Goal: Communication & Community: Participate in discussion

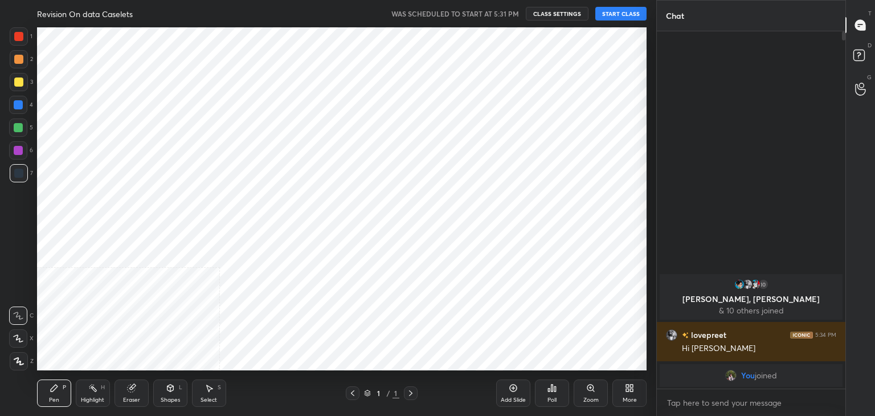
scroll to position [56642, 56375]
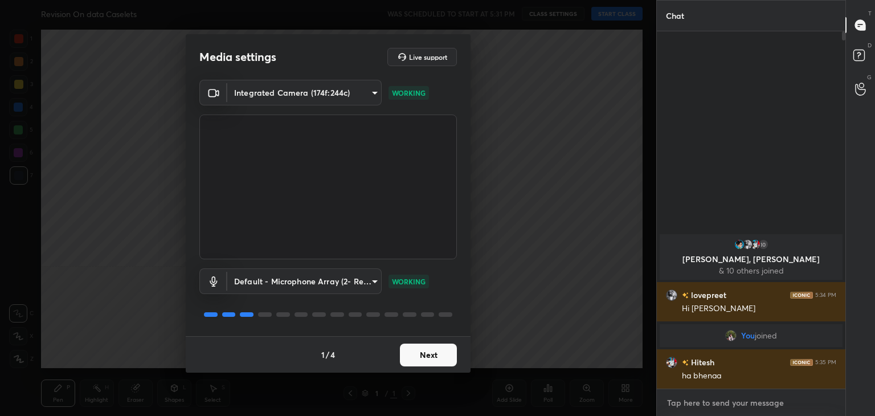
type textarea "x"
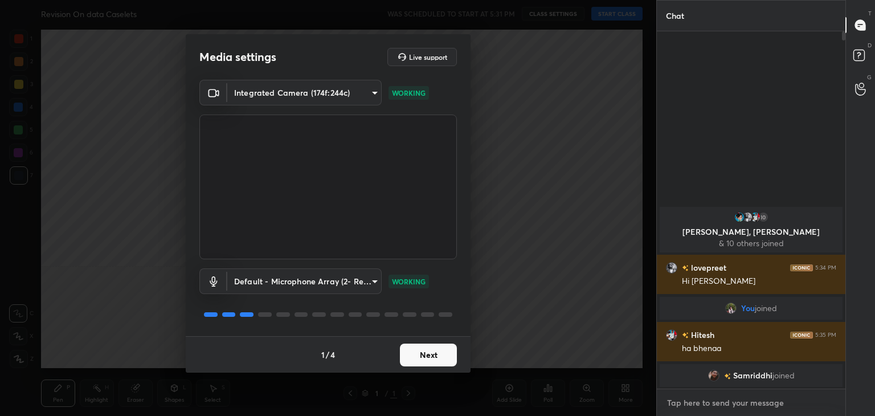
click at [764, 406] on textarea at bounding box center [751, 403] width 170 height 18
type textarea "H"
type textarea "x"
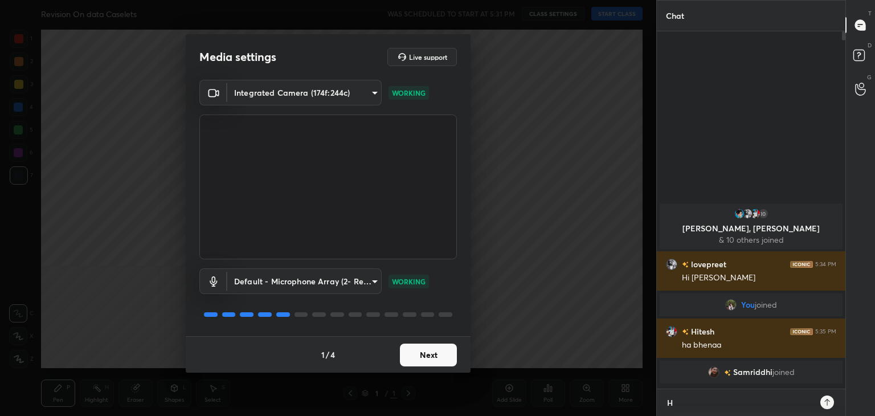
scroll to position [3, 3]
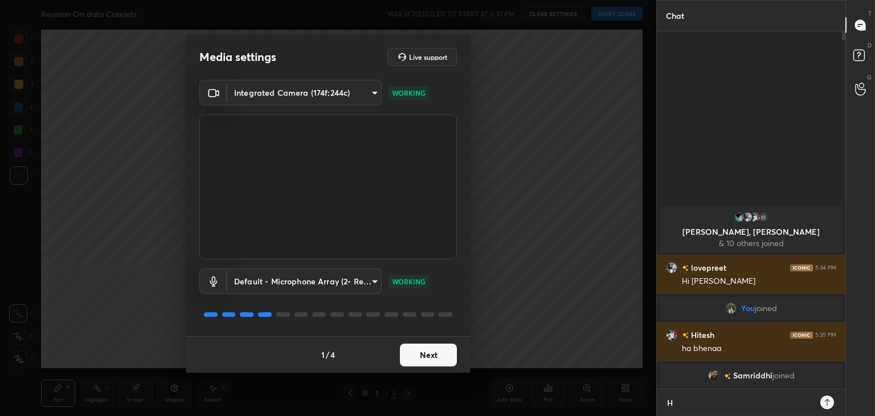
type textarea "He"
type textarea "x"
type textarea "Hey"
type textarea "x"
type textarea "Hey"
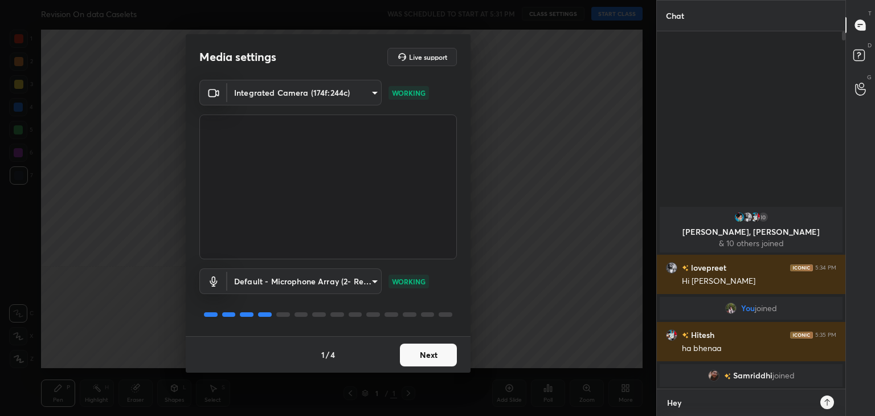
type textarea "x"
type textarea "Hey G"
type textarea "x"
type textarea "Hey Gu"
type textarea "x"
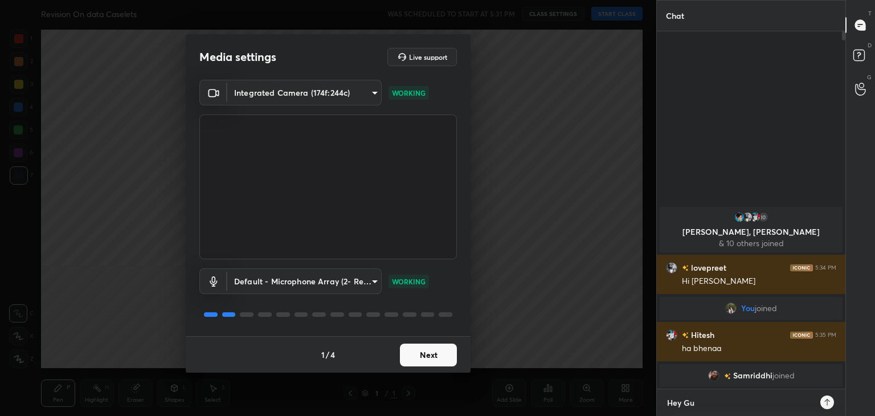
type textarea "Hey [PERSON_NAME]"
type textarea "x"
type textarea "Hey Guys"
type textarea "x"
type textarea "Hey Guys,"
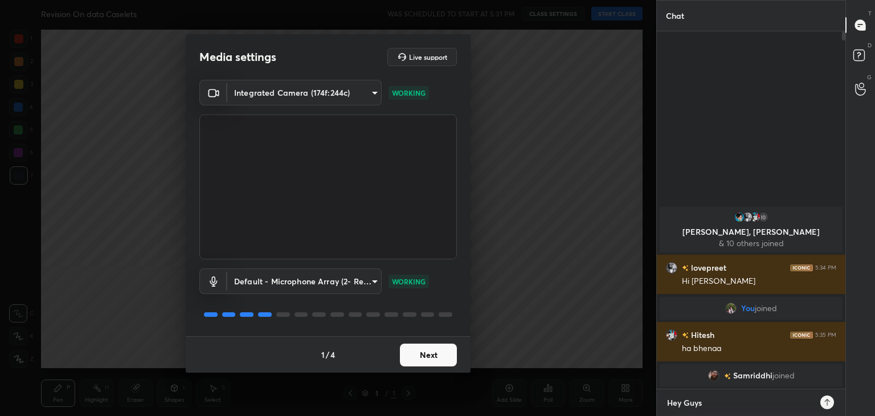
type textarea "x"
type textarea "Hey Guys,"
type textarea "x"
type textarea "Hey Guys, D"
type textarea "x"
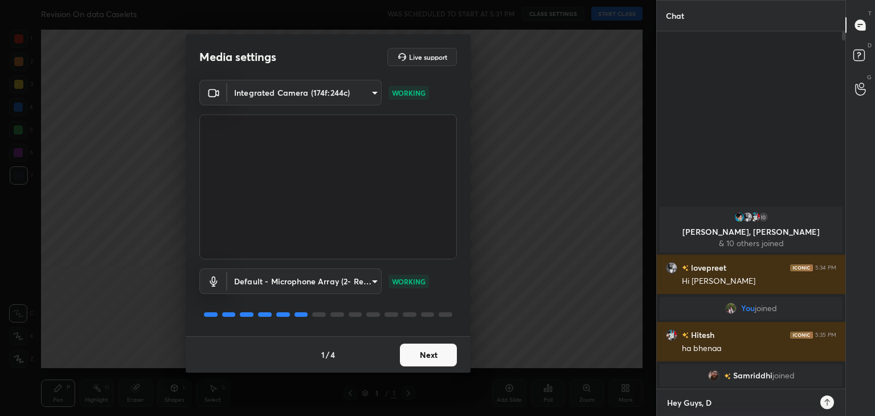
type textarea "Hey Guys, Du"
type textarea "x"
type textarea "Hey Guys, Due"
type textarea "x"
type textarea "Hey Guys, Due"
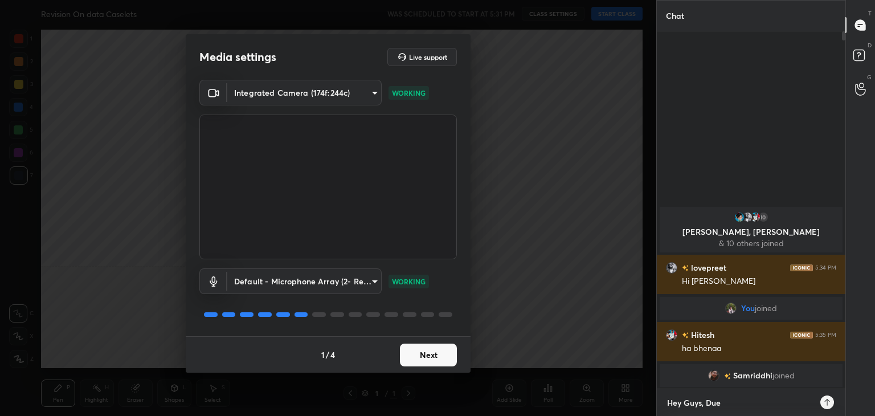
type textarea "x"
type textarea "Hey Guys, Due t"
type textarea "x"
type textarea "Hey Guys, Due to"
type textarea "x"
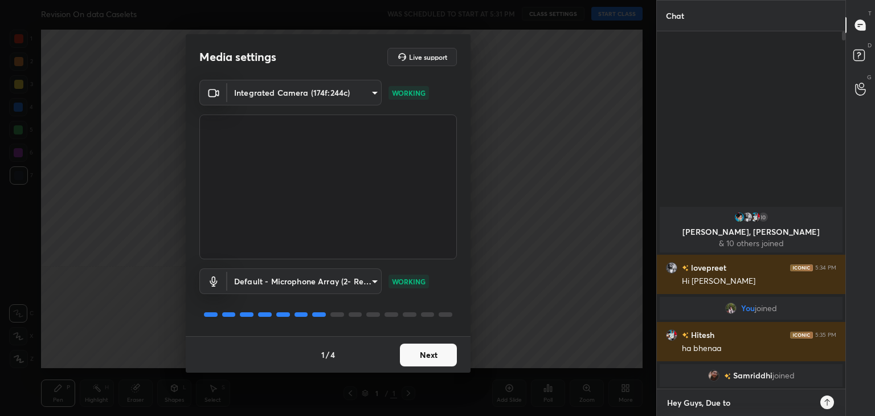
type textarea "Hey Guys, Due to"
type textarea "x"
type textarea "Hey Guys, Due to s"
type textarea "x"
type textarea "Hey Guys, Due to so"
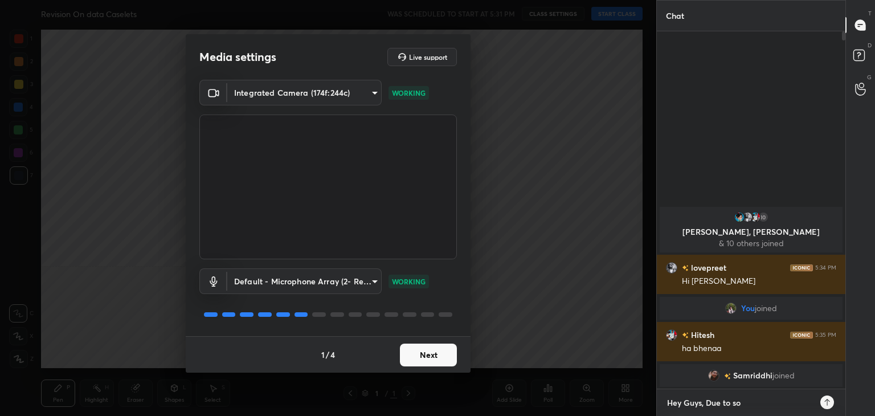
type textarea "x"
type textarea "Hey Guys, Due to som"
type textarea "x"
type textarea "Hey Guys, Due to some"
type textarea "x"
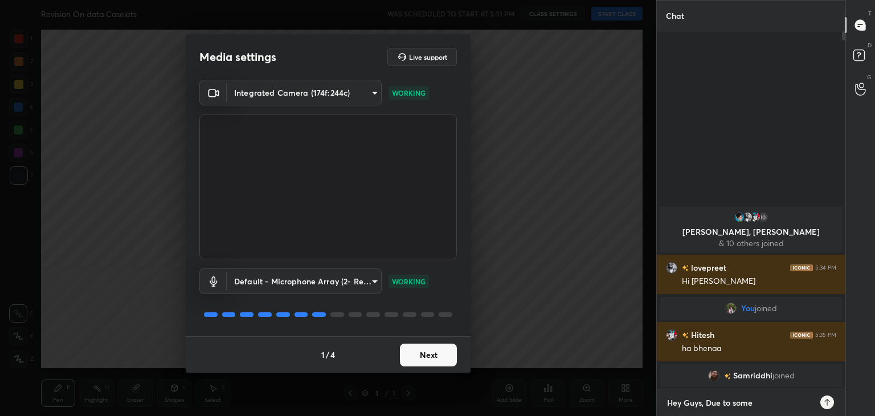
type textarea "Hey Guys, Due to some"
type textarea "x"
type textarea "Hey Guys, Due to some E"
type textarea "x"
type textarea "Hey Guys, Due to some Em"
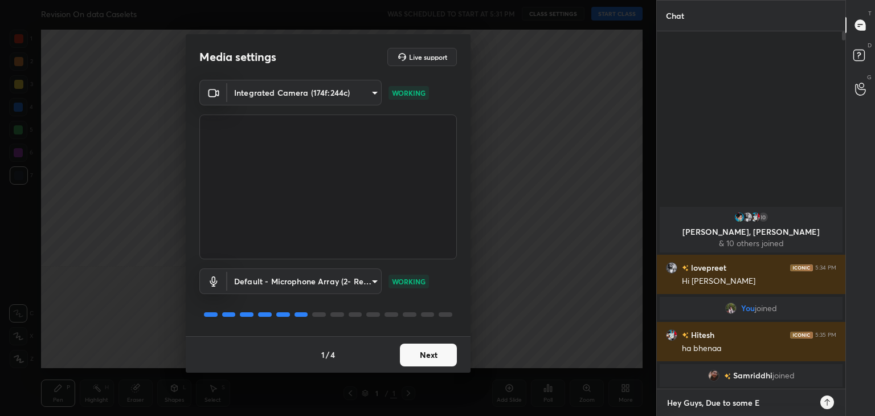
type textarea "x"
type textarea "Hey Guys, Due to some Eme"
type textarea "x"
type textarea "Hey Guys, Due to some Emer"
type textarea "x"
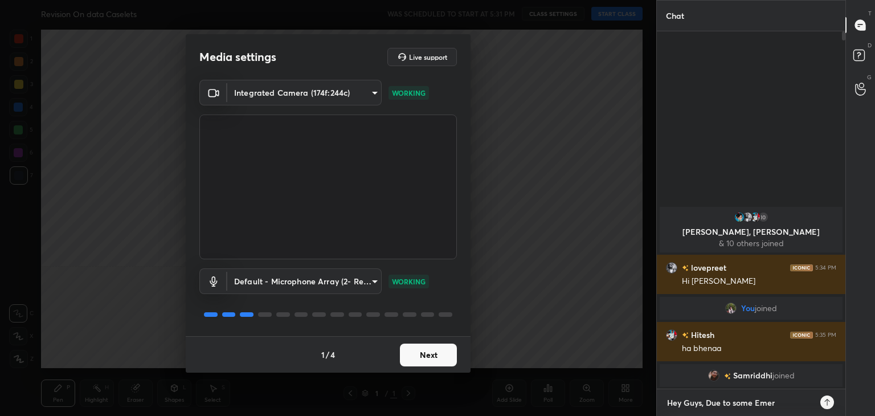
type textarea "Hey Guys, Due to some Emerg"
type textarea "x"
type textarea "Hey Guys, Due to some Emerge"
type textarea "x"
type textarea "Hey Guys, Due to some Emergen"
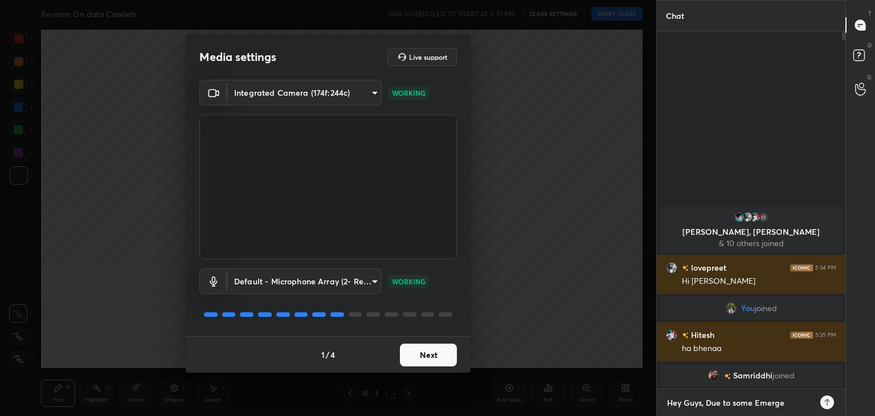
type textarea "x"
type textarea "Hey Guys, Due to some Emergenc"
type textarea "x"
type textarea "Hey Guys, Due to some Emergency"
type textarea "x"
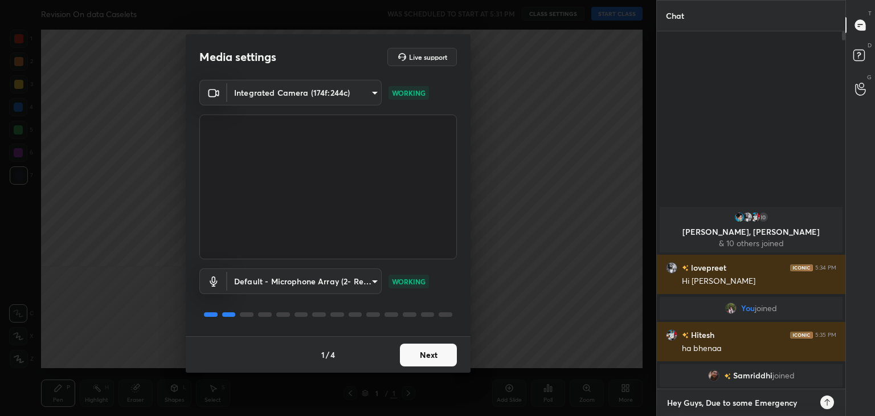
type textarea "Hey Guys, Due to some Emergency,"
type textarea "x"
type textarea "Hey Guys, Due to some Emergency,"
type textarea "x"
type textarea "Hey Guys, Due to some Emergency, I"
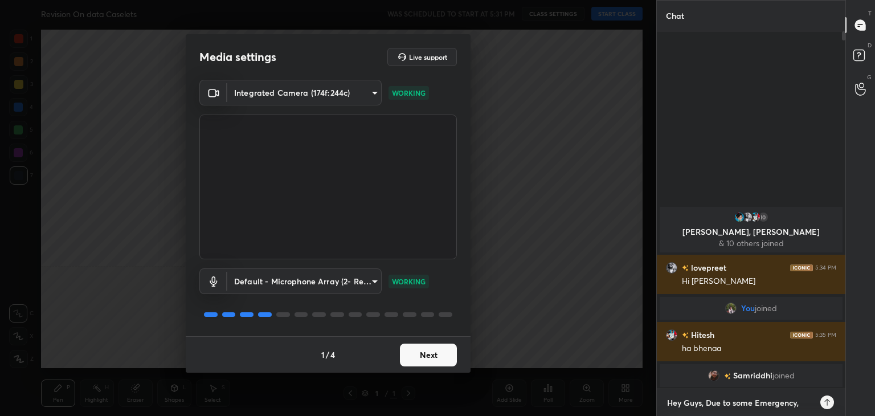
type textarea "x"
type textarea "Hey Guys, Due to some Emergency, I"
type textarea "x"
type textarea "Hey Guys, Due to some Emergency, I w"
type textarea "x"
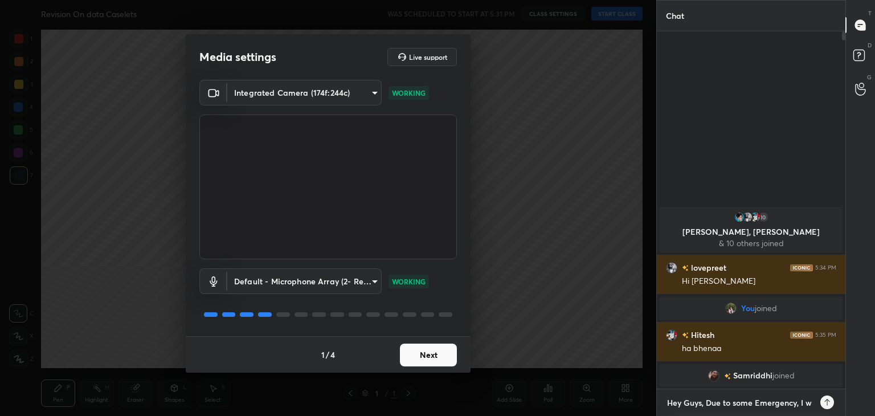
type textarea "Hey Guys, Due to some Emergency, I wi"
type textarea "x"
type textarea "Hey Guys, Due to some Emergency, I wil"
type textarea "x"
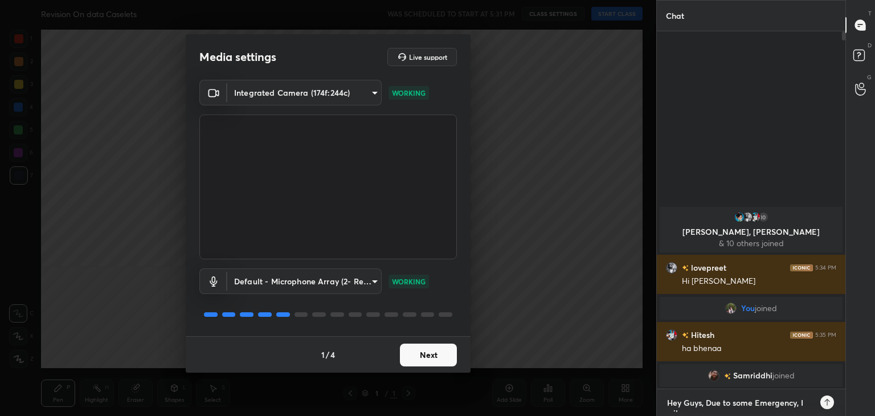
scroll to position [4, 3]
type textarea "Hey Guys, Due to some Emergency, I will"
type textarea "x"
type textarea "Hey Guys, Due to some Emergency, I will"
type textarea "x"
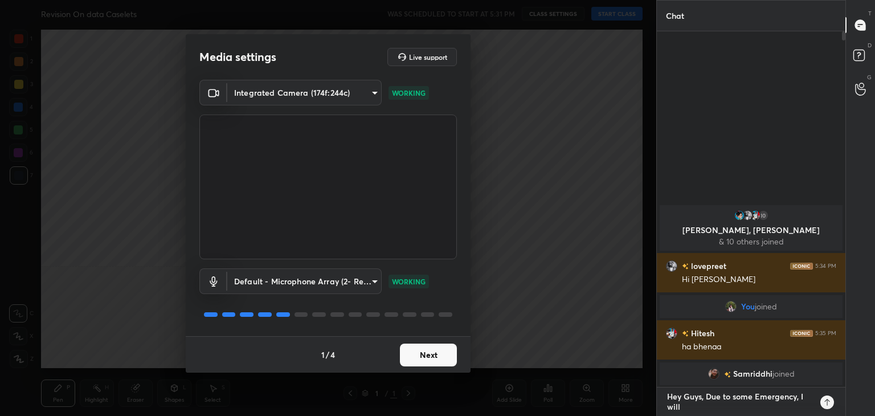
type textarea "Hey Guys, Due to some Emergency, I will b"
type textarea "x"
type textarea "Hey Guys, Due to some Emergency, I will be"
type textarea "x"
type textarea "Hey Guys, Due to some Emergency, I will be"
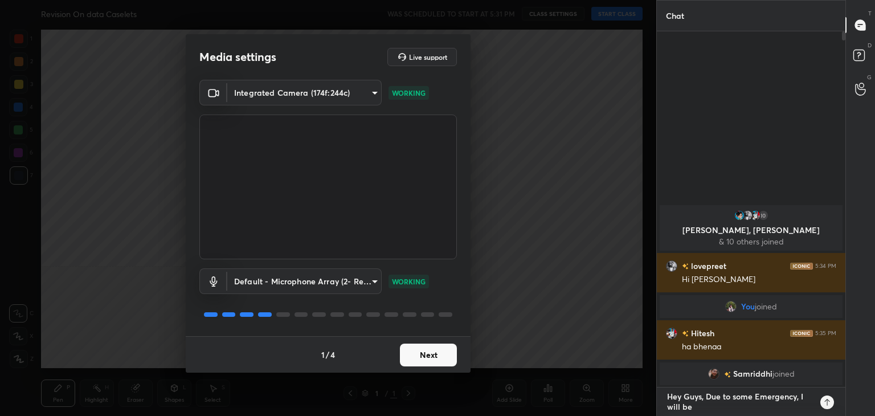
type textarea "x"
type textarea "Hey Guys, Due to some Emergency, I will be u"
type textarea "x"
type textarea "Hey Guys, Due to some Emergency, I will be un"
type textarea "x"
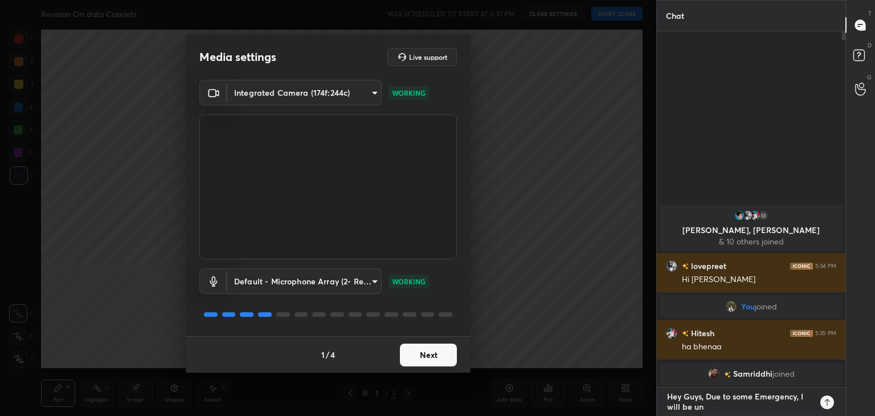
type textarea "Hey Guys, Due to some Emergency, I will be una"
type textarea "x"
type textarea "Hey Guys, Due to some Emergency, I will be unab"
type textarea "x"
type textarea "Hey Guys, Due to some Emergency, I will be unabl"
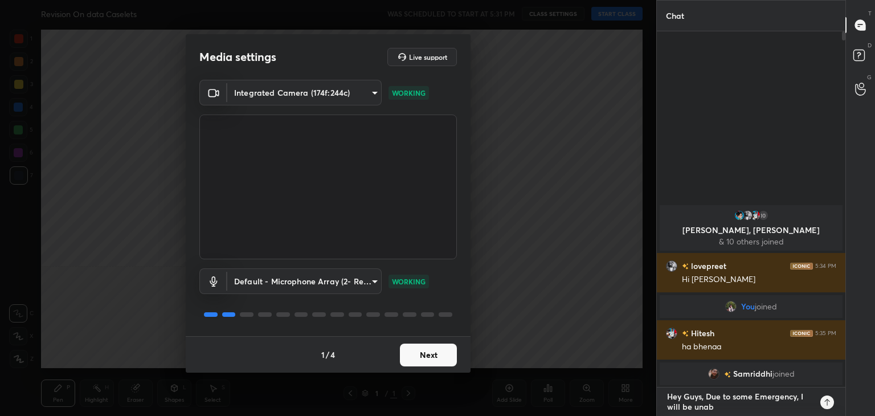
type textarea "x"
type textarea "Hey Guys, Due to some Emergency, I will be unable"
type textarea "x"
type textarea "Hey Guys, Due to some Emergency, I will be unable"
type textarea "x"
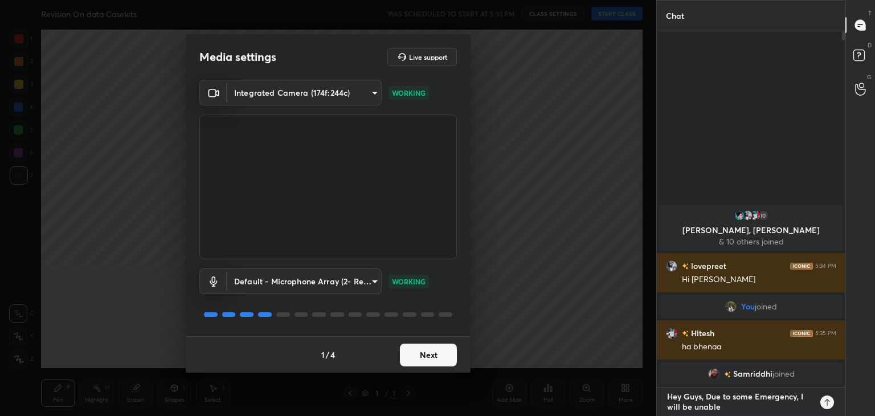
type textarea "Hey Guys, Due to some Emergency, I will be unable t"
type textarea "x"
type textarea "Hey Guys, Due to some Emergency, I will be unable to"
type textarea "x"
type textarea "Hey Guys, Due to some Emergency, I will be unable to"
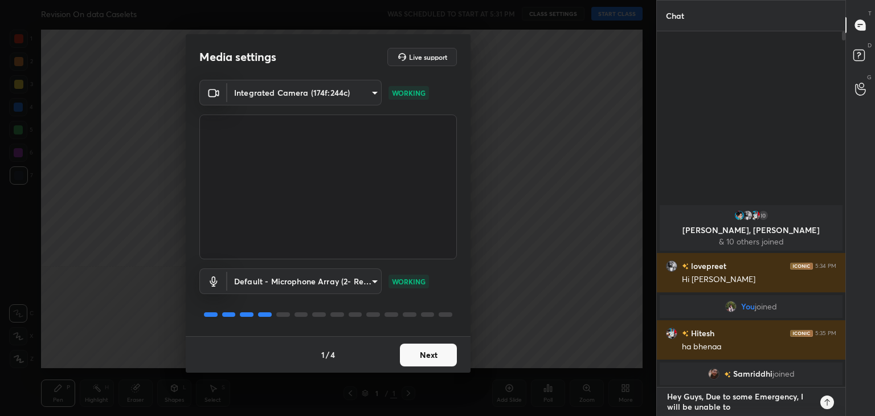
type textarea "x"
type textarea "Hey Guys, Due to some Emergency, I will be unable to t"
type textarea "x"
type textarea "Hey Guys, Due to some Emergency, I will be unable to ta"
type textarea "x"
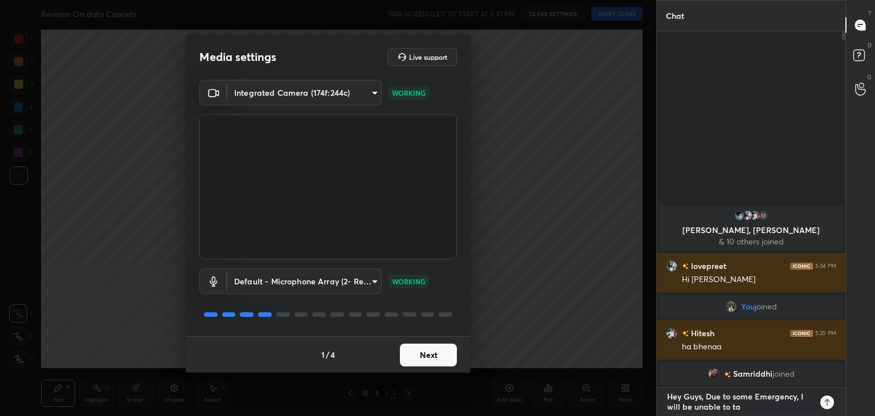
type textarea "Hey Guys, Due to some Emergency, I will be unable to tak"
type textarea "x"
type textarea "Hey Guys, Due to some Emergency, I will be unable to take"
type textarea "x"
type textarea "Hey Guys, Due to some Emergency, I will be unable to take"
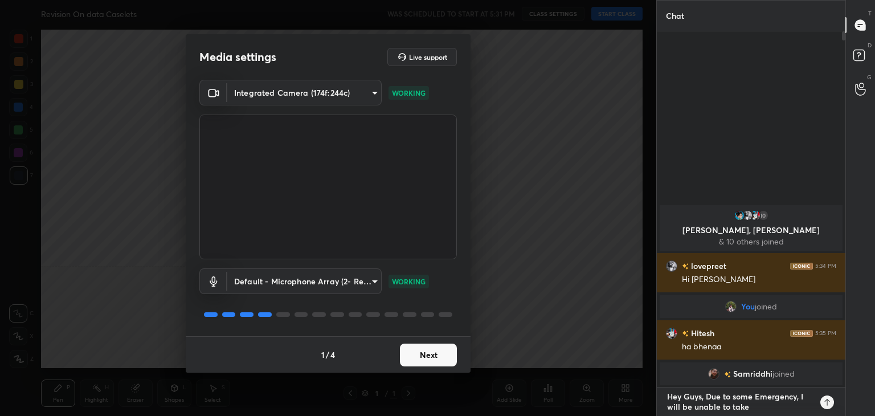
type textarea "x"
type textarea "Hey Guys, Due to some Emergency, I will be unable to take t"
type textarea "x"
type textarea "Hey Guys, Due to some Emergency, I will be unable to take th"
type textarea "x"
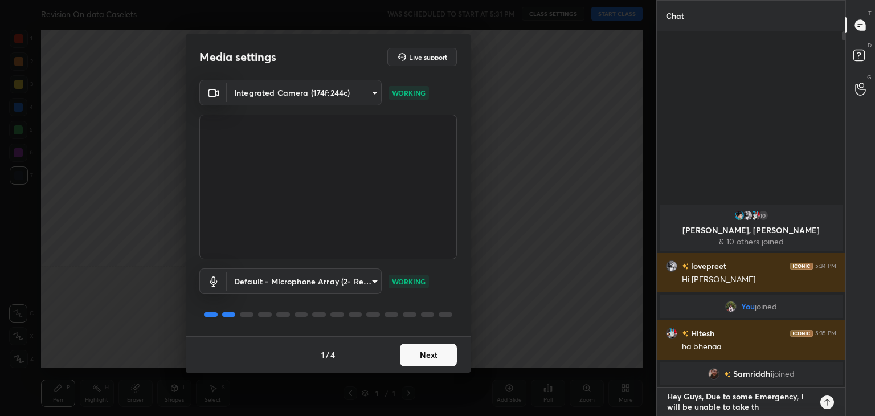
type textarea "Hey Guys, Due to some Emergency, I will be unable to take thi"
type textarea "x"
type textarea "Hey Guys, Due to some Emergency, I will be unable to take this"
type textarea "x"
type textarea "Hey Guys, Due to some Emergency, I will be unable to take this"
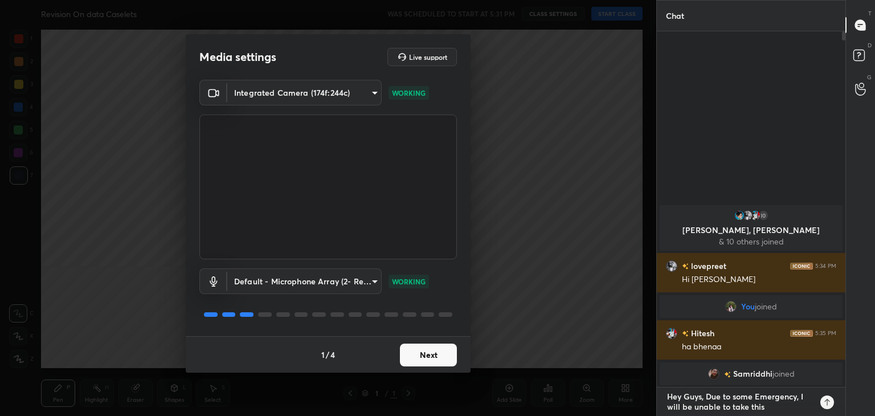
type textarea "x"
type textarea "Hey Guys, Due to some Emergency, I will be unable to take this s"
type textarea "x"
type textarea "Hey Guys, Due to some Emergency, I will be unable to take this se"
type textarea "x"
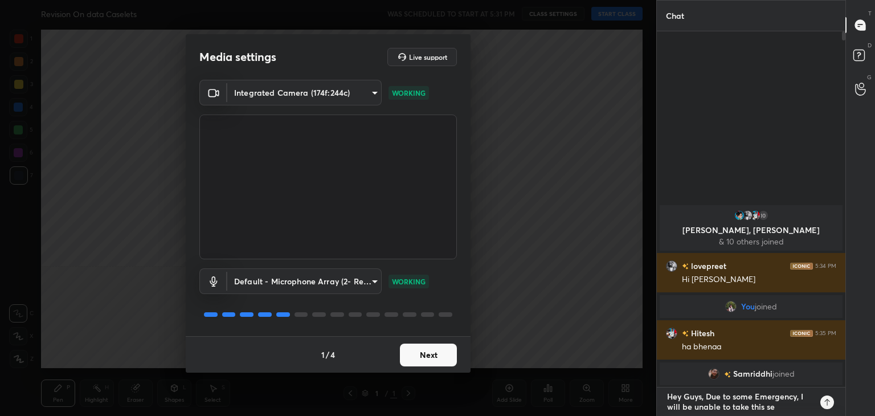
type textarea "Hey Guys, Due to some Emergency, I will be unable to take this ses"
type textarea "x"
type textarea "Hey Guys, Due to some Emergency, I will be unable to take this sess"
type textarea "x"
type textarea "Hey Guys, Due to some Emergency, I will be unable to take this sessi"
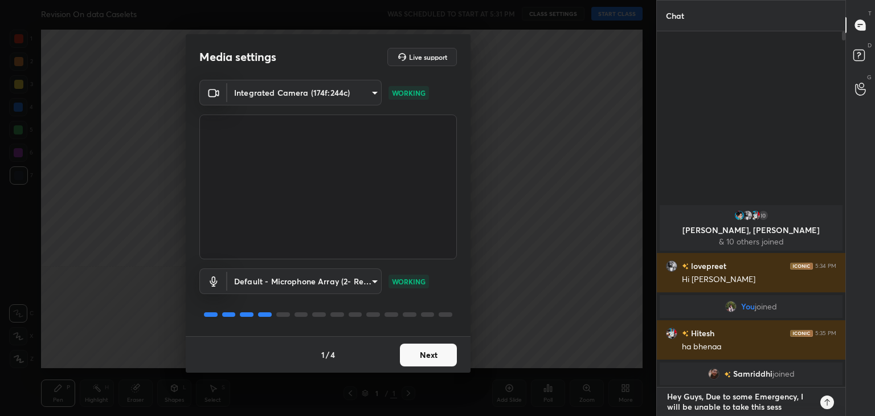
type textarea "x"
type textarea "Hey Guys, Due to some Emergency, I will be unable to take this sessio"
type textarea "x"
type textarea "Hey Guys, Due to some Emergency, I will be unable to take this session"
type textarea "x"
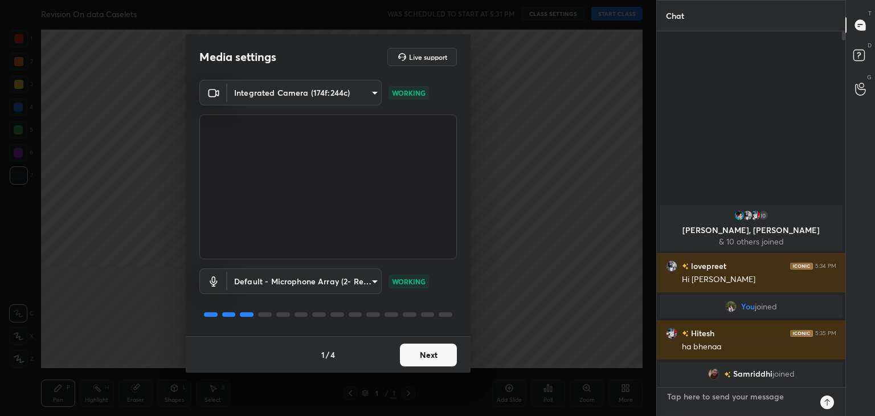
scroll to position [354, 185]
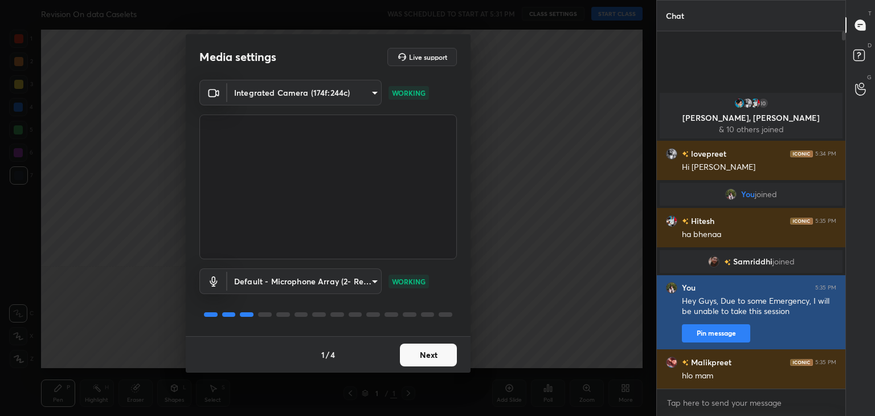
click at [724, 339] on button "Pin message" at bounding box center [716, 333] width 68 height 18
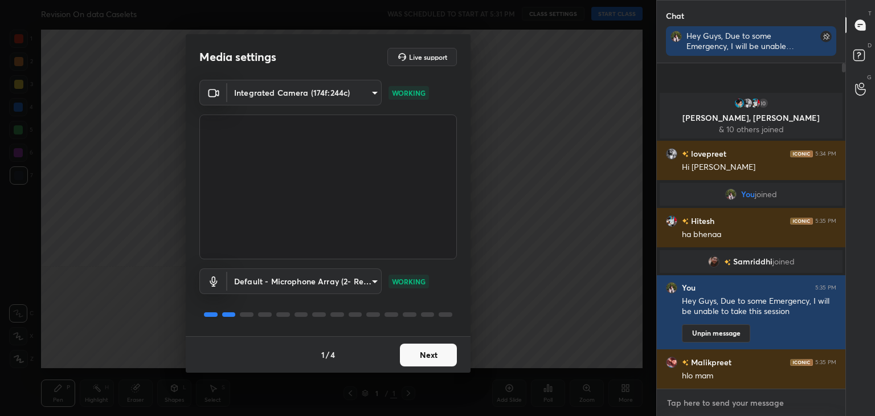
type textarea "x"
click at [756, 407] on textarea at bounding box center [751, 403] width 170 height 18
type textarea "w"
type textarea "x"
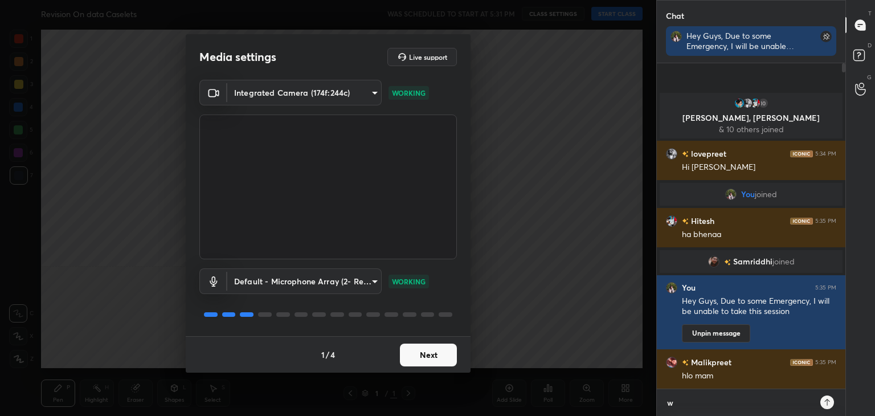
type textarea "we"
type textarea "x"
type textarea "we"
type textarea "x"
type textarea "we w"
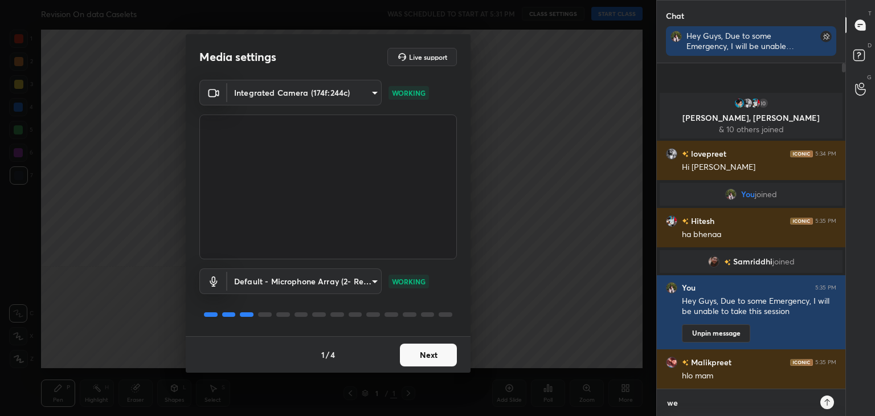
type textarea "x"
type textarea "we wi"
type textarea "x"
type textarea "we wil"
type textarea "x"
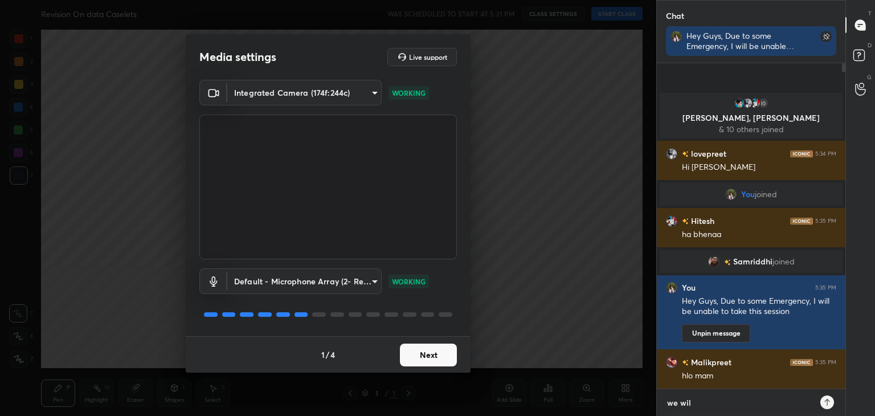
type textarea "we will"
type textarea "x"
type textarea "we will"
type textarea "x"
type textarea "we will c"
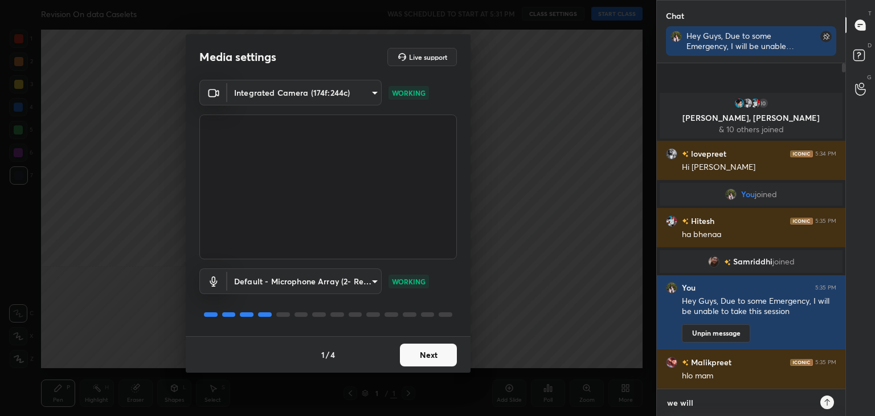
type textarea "x"
type textarea "we will co"
type textarea "x"
type textarea "we will con"
type textarea "x"
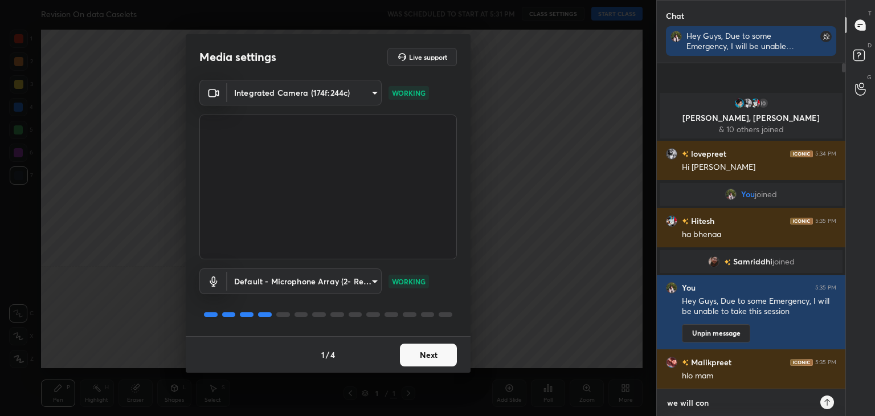
type textarea "we will cont"
type textarea "x"
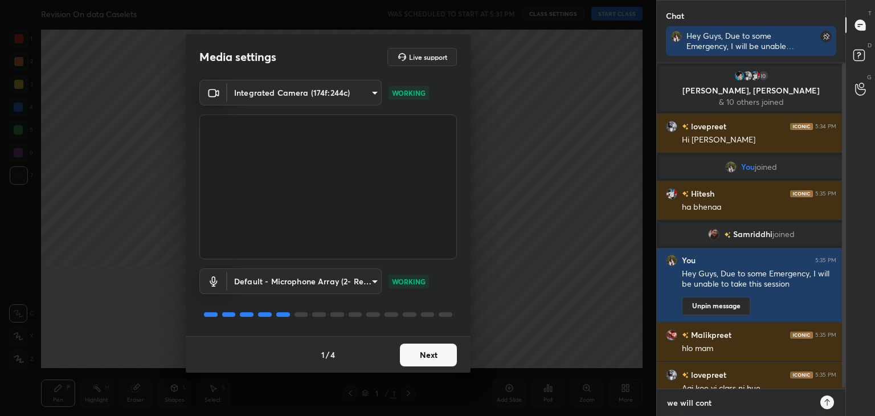
type textarea "we will [PERSON_NAME]"
type textarea "x"
type textarea "we will contin"
type textarea "x"
type textarea "we will continu"
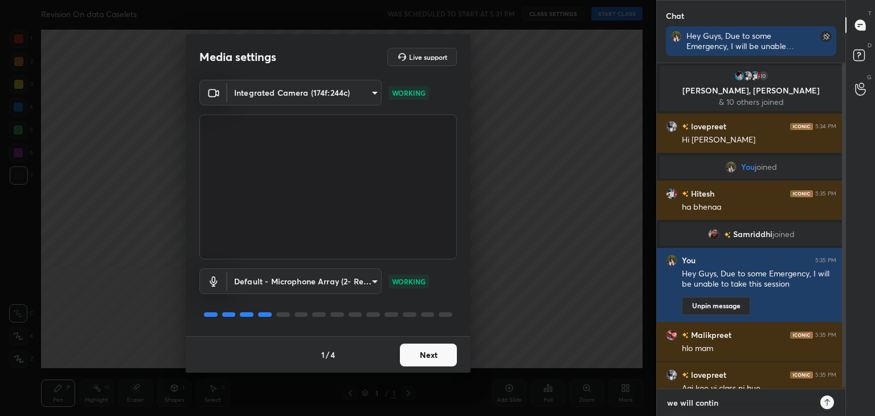
type textarea "x"
type textarea "we will continue"
type textarea "x"
type textarea "we will continue"
type textarea "x"
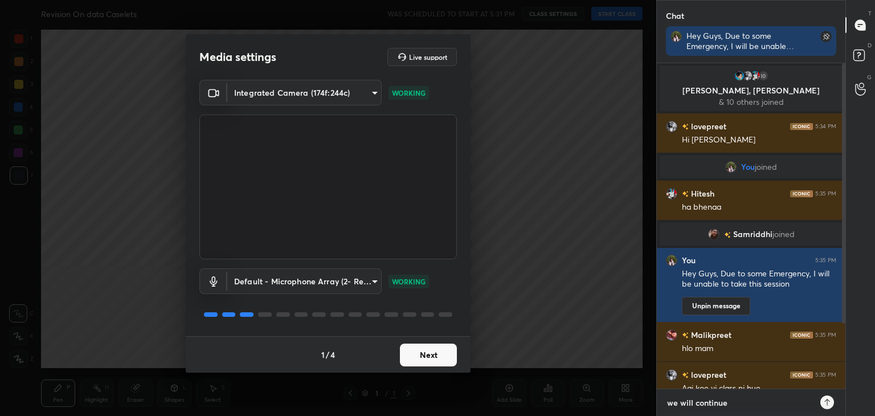
type textarea "we will continue"
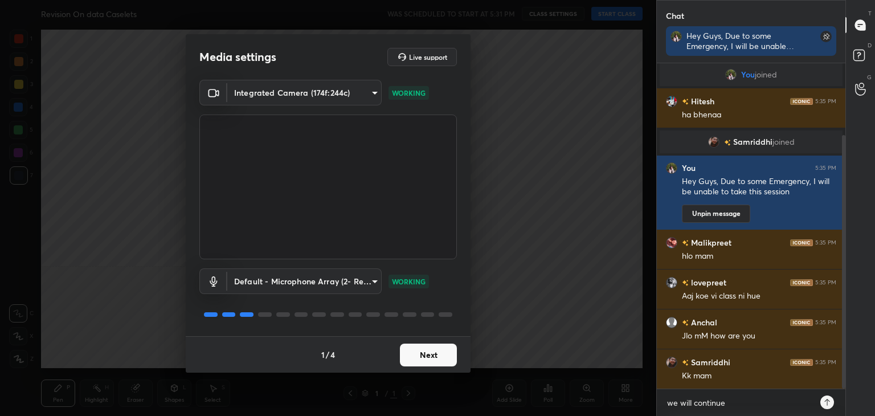
drag, startPoint x: 845, startPoint y: 233, endPoint x: 845, endPoint y: 315, distance: 82.1
click at [845, 315] on div at bounding box center [843, 262] width 3 height 254
type textarea "x"
click at [757, 401] on textarea "we will continue" at bounding box center [740, 403] width 148 height 18
type textarea "we will continue i"
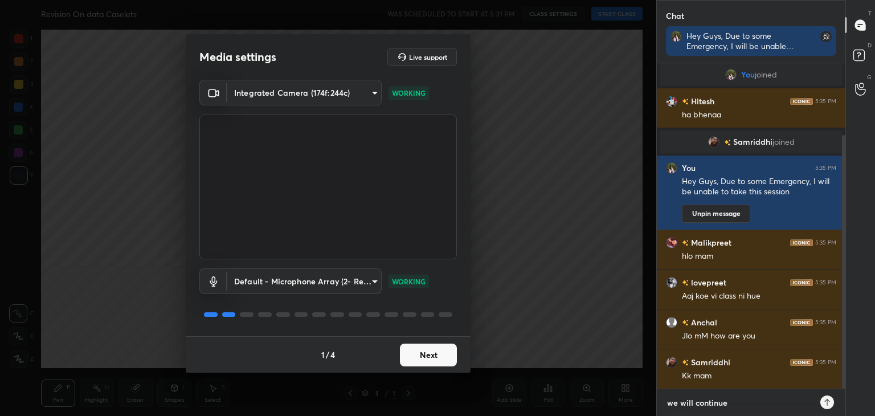
type textarea "x"
type textarea "we will continue in"
type textarea "x"
type textarea "we will continue in"
type textarea "x"
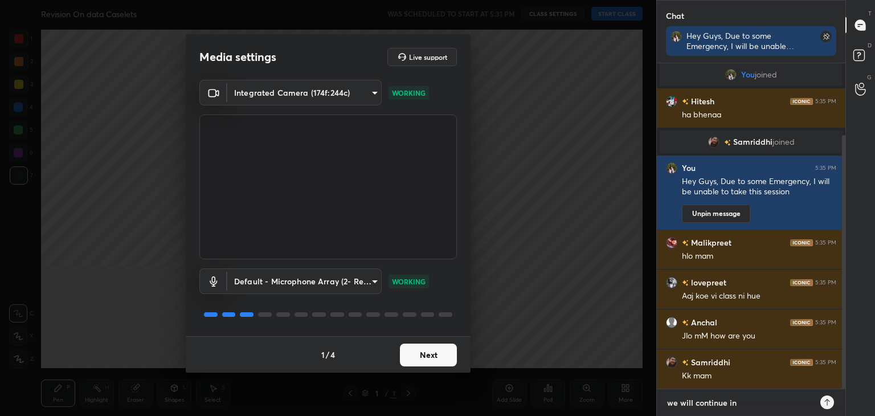
type textarea "we will continue in t"
type textarea "x"
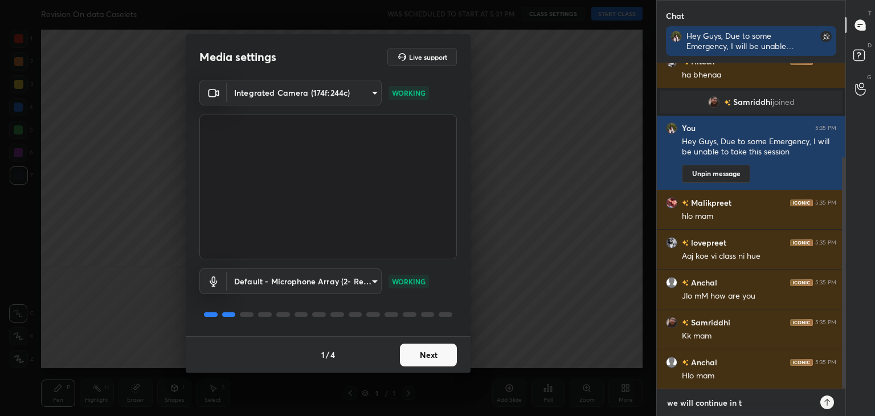
type textarea "we will continue in"
type textarea "x"
type textarea "we will continue in n"
type textarea "x"
type textarea "we will continue in ne"
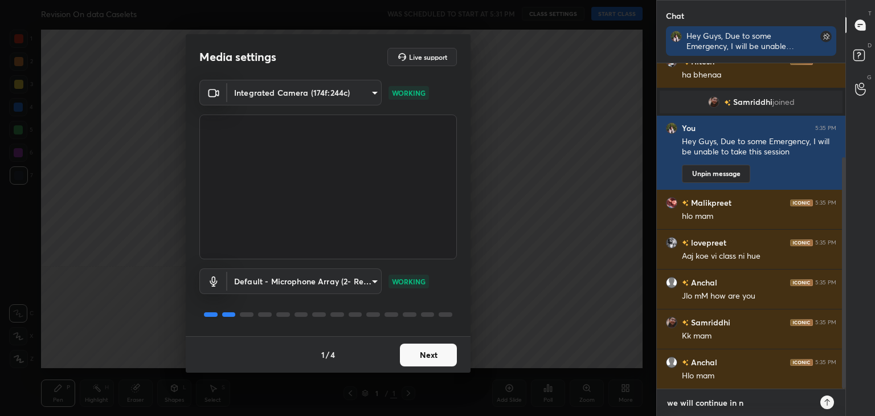
type textarea "x"
type textarea "we will continue in nex"
type textarea "x"
type textarea "we will continue in next"
type textarea "x"
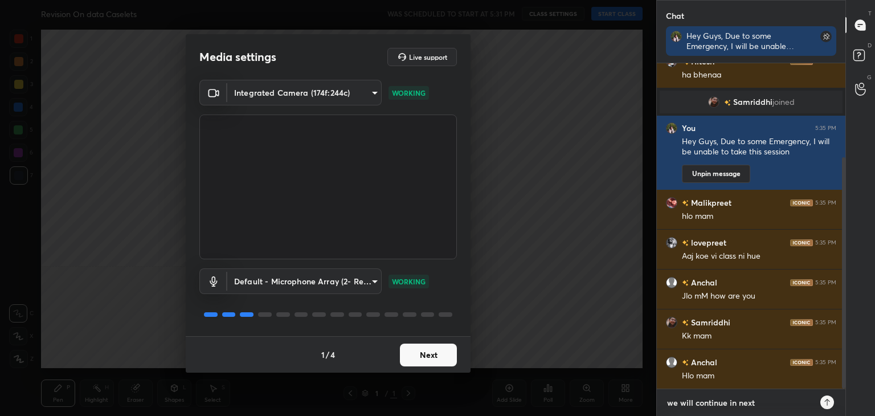
type textarea "we will continue in next"
type textarea "x"
type textarea "we will continue in next s"
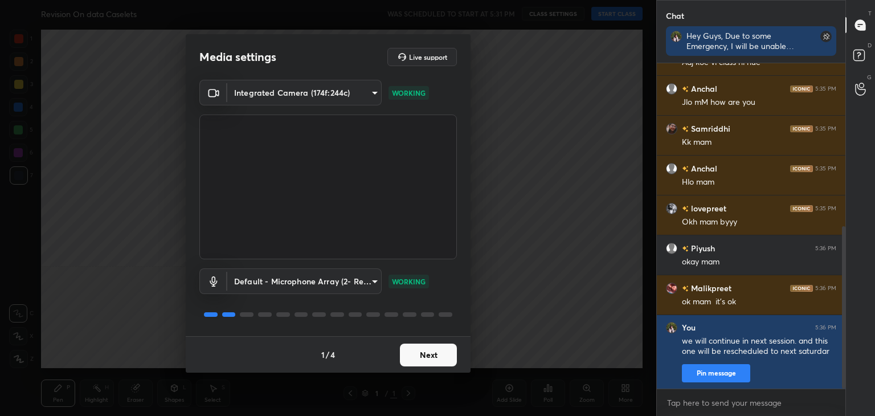
click at [433, 353] on button "Next" at bounding box center [428, 355] width 57 height 23
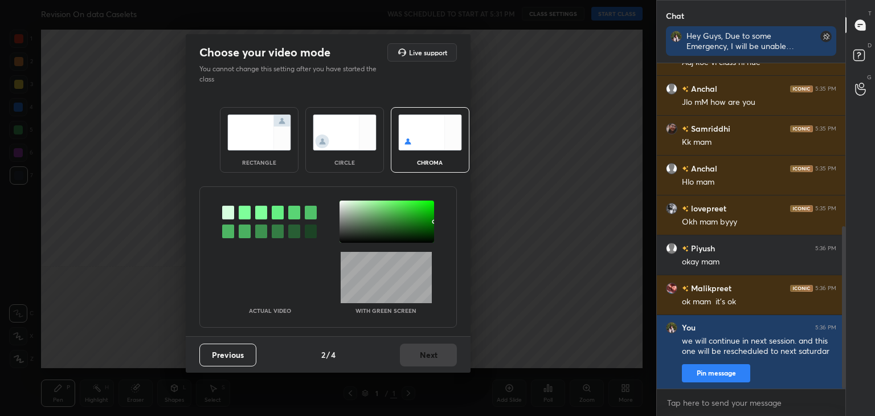
click at [334, 122] on img at bounding box center [345, 133] width 64 height 36
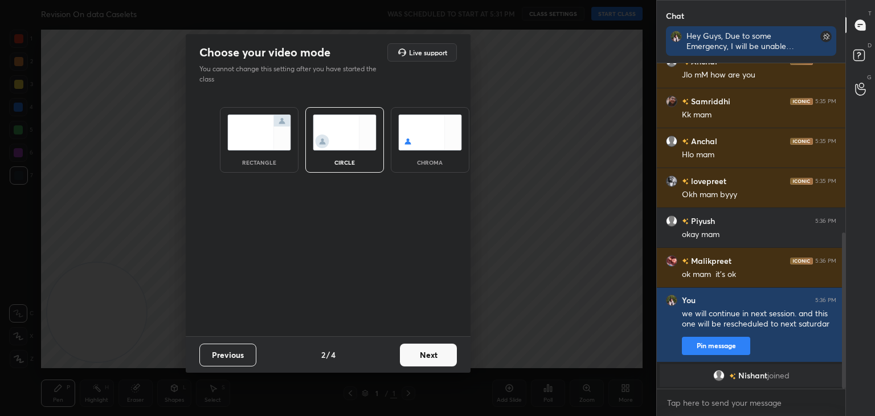
click at [431, 352] on button "Next" at bounding box center [428, 355] width 57 height 23
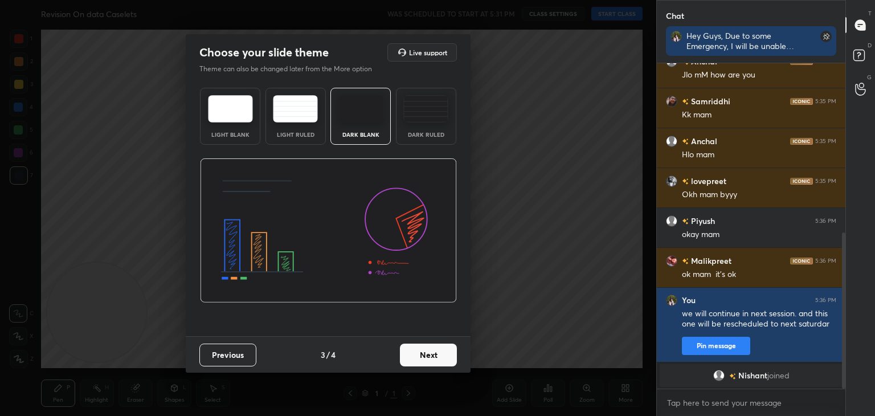
click at [445, 356] on button "Next" at bounding box center [428, 355] width 57 height 23
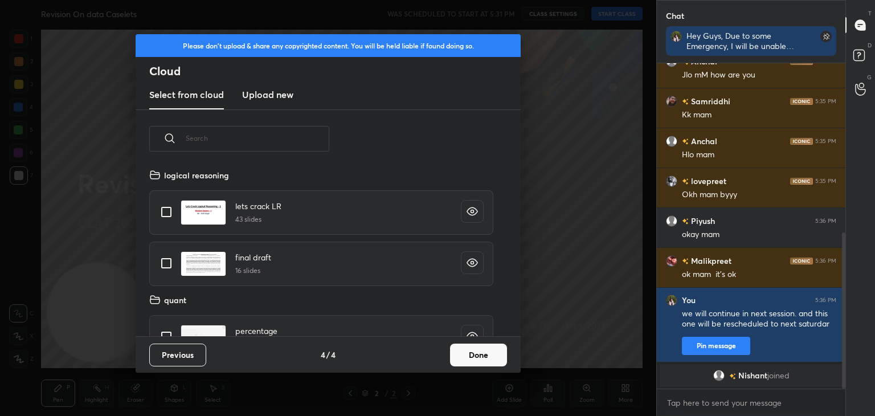
click at [492, 357] on button "Done" at bounding box center [478, 355] width 57 height 23
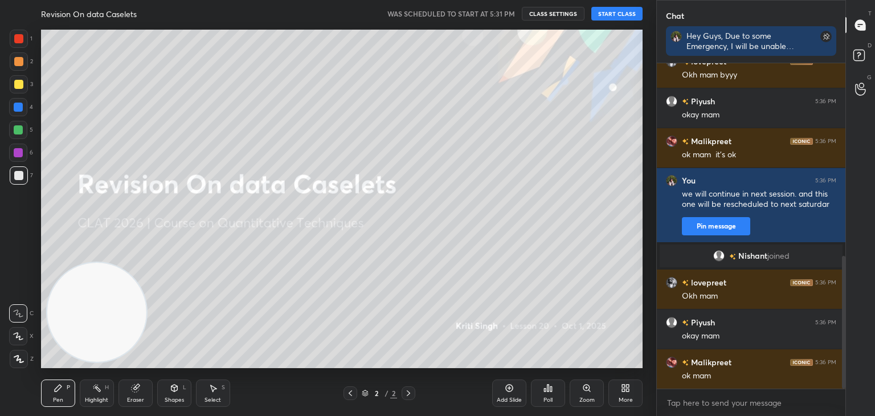
click at [622, 13] on button "START CLASS" at bounding box center [617, 14] width 51 height 14
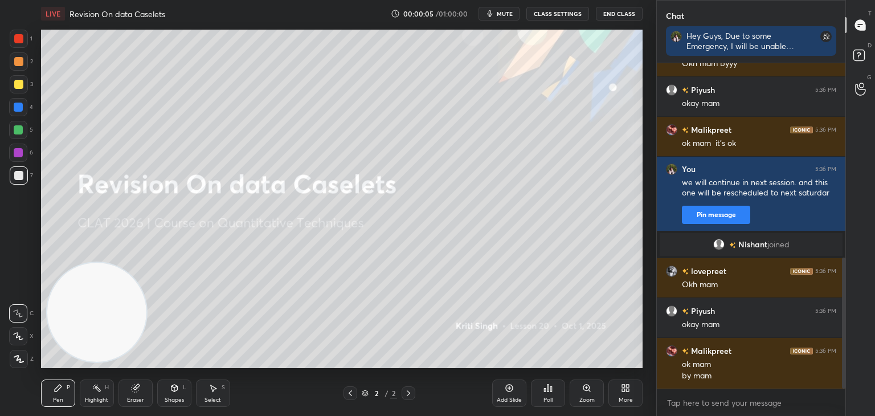
click at [619, 13] on button "End Class" at bounding box center [619, 14] width 47 height 14
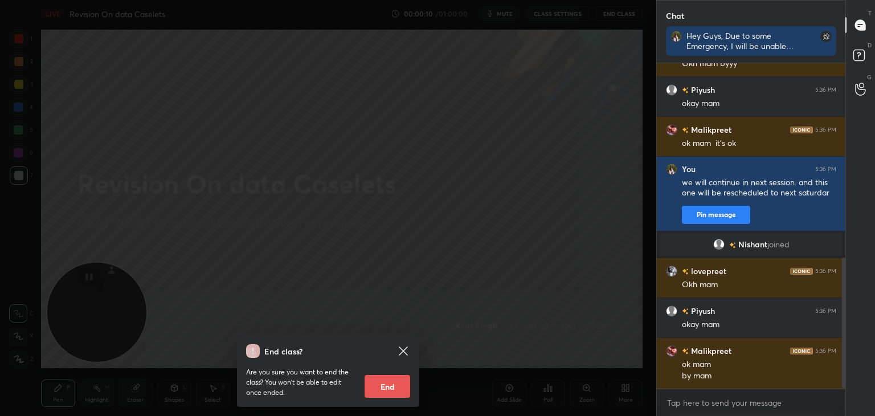
click at [389, 393] on button "End" at bounding box center [388, 386] width 46 height 23
